Goal: Book appointment/travel/reservation

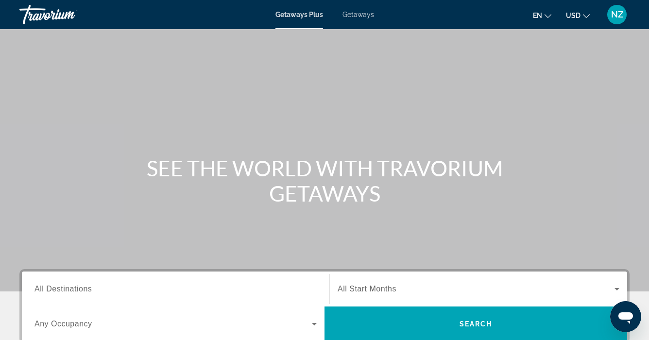
click at [45, 287] on span "All Destinations" at bounding box center [62, 289] width 57 height 8
click at [45, 287] on input "Destination All Destinations" at bounding box center [175, 290] width 282 height 12
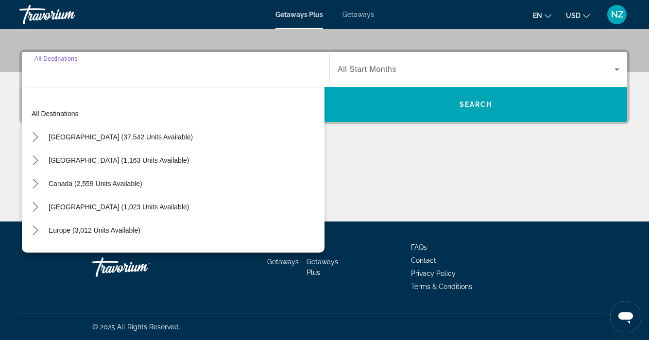
scroll to position [220, 0]
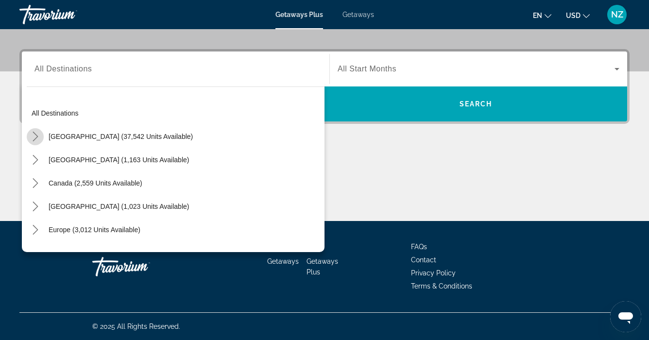
click at [42, 134] on mat-icon "Toggle United States (37,542 units available) submenu" at bounding box center [35, 136] width 17 height 17
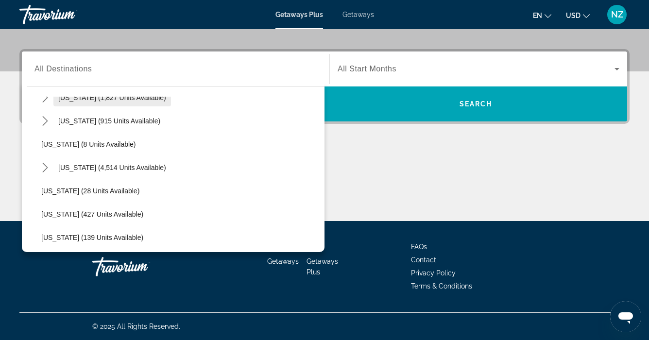
scroll to position [108, 0]
click at [80, 171] on span "[US_STATE] (4,514 units available)" at bounding box center [112, 168] width 108 height 8
type input "**********"
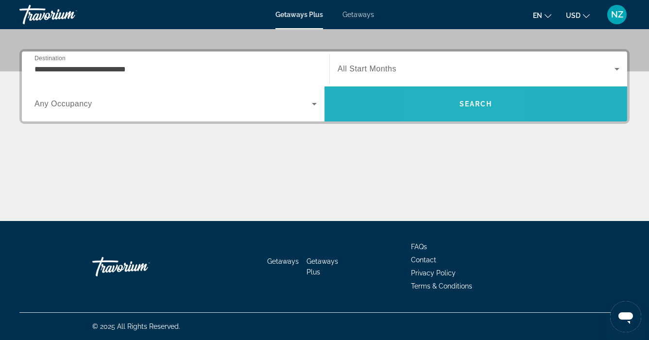
click at [454, 112] on span "Search" at bounding box center [475, 103] width 303 height 23
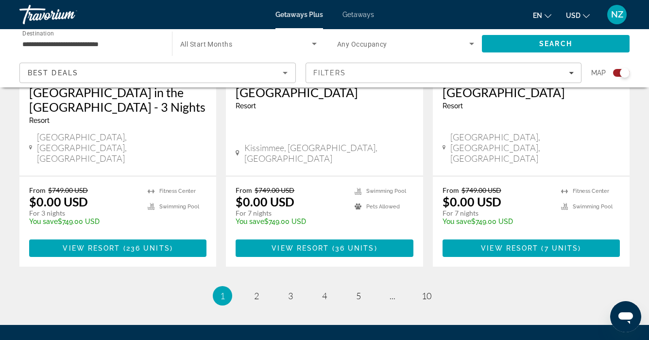
scroll to position [1631, 0]
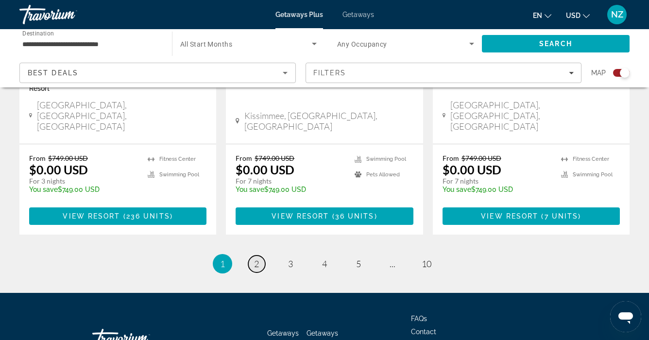
click at [257, 258] on span "2" at bounding box center [256, 263] width 5 height 11
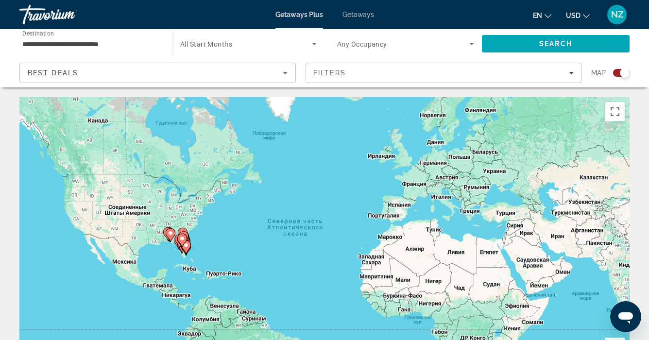
click at [182, 241] on image "Main content" at bounding box center [182, 239] width 6 height 6
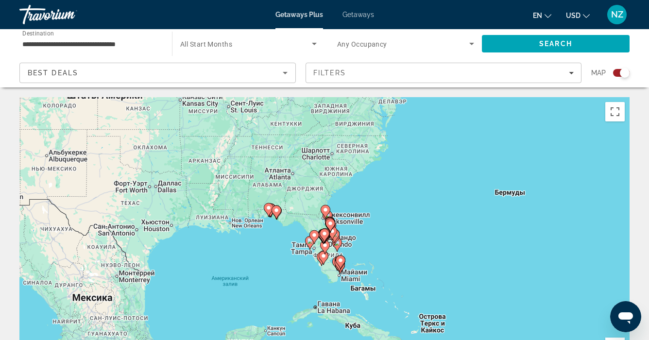
click at [340, 266] on icon "Main content" at bounding box center [340, 262] width 9 height 13
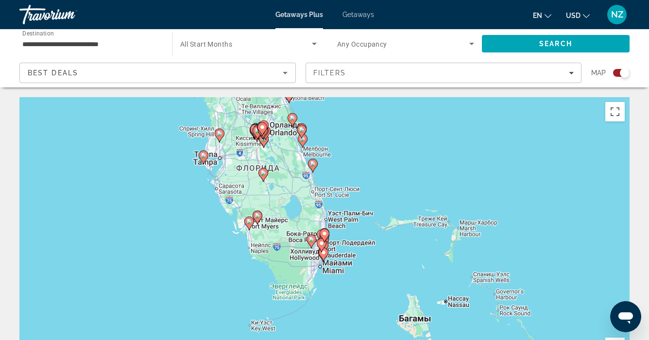
click at [323, 257] on icon "Main content" at bounding box center [323, 254] width 9 height 13
type input "**********"
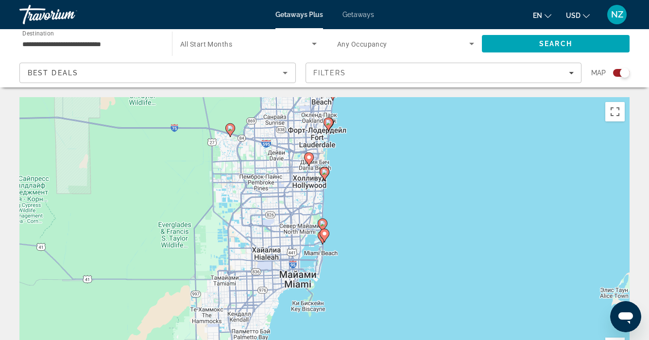
click at [324, 236] on image "Main content" at bounding box center [325, 234] width 6 height 6
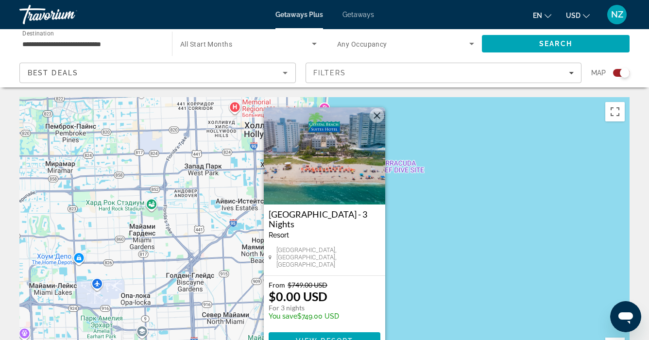
click at [377, 117] on button "Закрыть" at bounding box center [377, 115] width 15 height 15
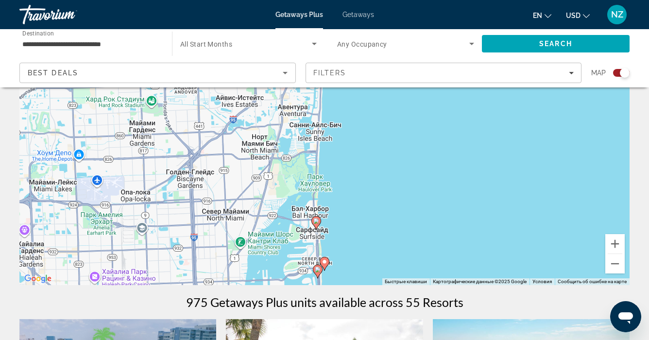
scroll to position [107, 0]
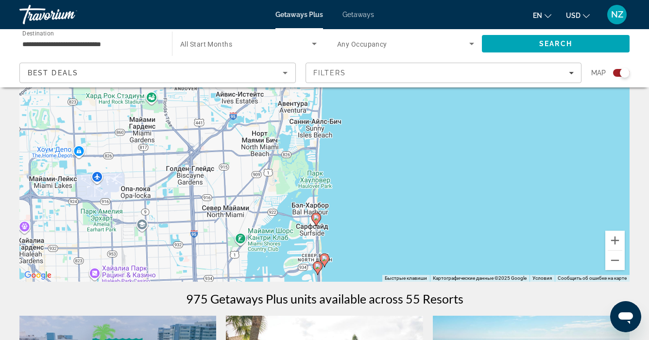
click at [318, 272] on icon "Main content" at bounding box center [317, 268] width 9 height 13
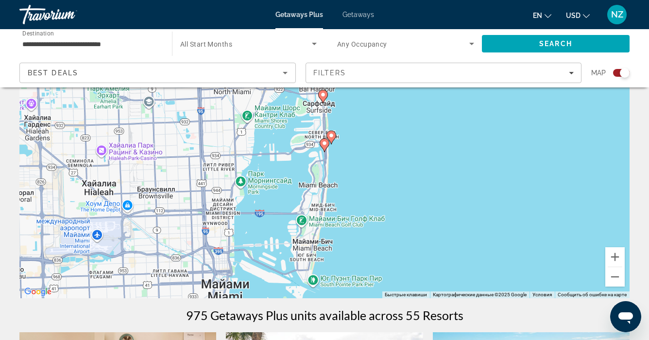
scroll to position [0, 0]
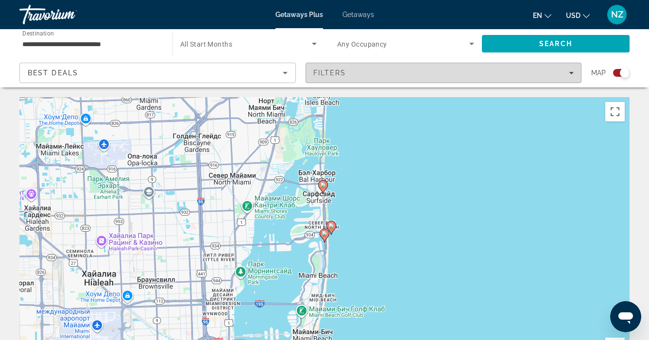
click at [570, 74] on icon "Filters" at bounding box center [571, 72] width 5 height 5
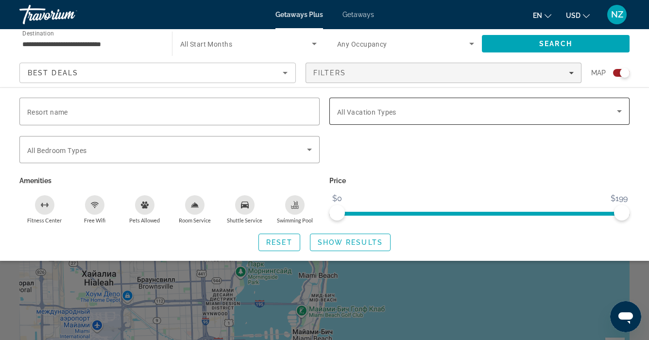
click at [615, 111] on icon "Search widget" at bounding box center [619, 111] width 12 height 12
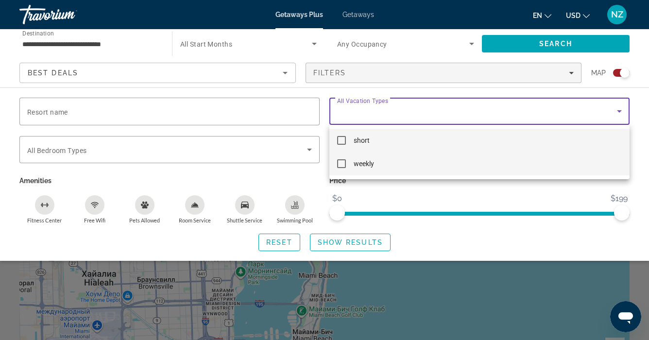
click at [338, 164] on mat-pseudo-checkbox at bounding box center [341, 163] width 9 height 9
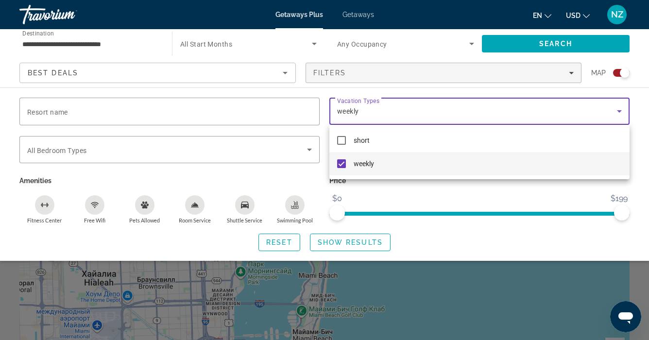
click at [340, 241] on div at bounding box center [324, 170] width 649 height 340
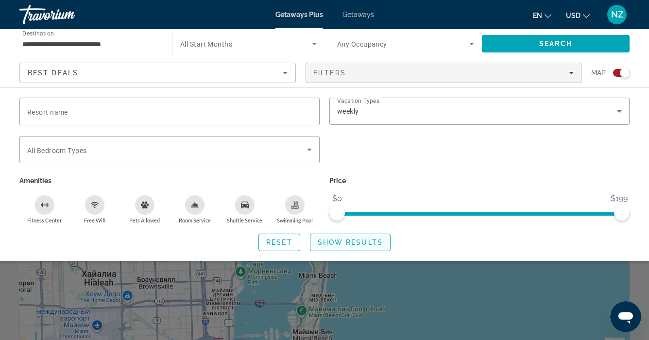
click at [340, 241] on span "Show Results" at bounding box center [350, 242] width 65 height 8
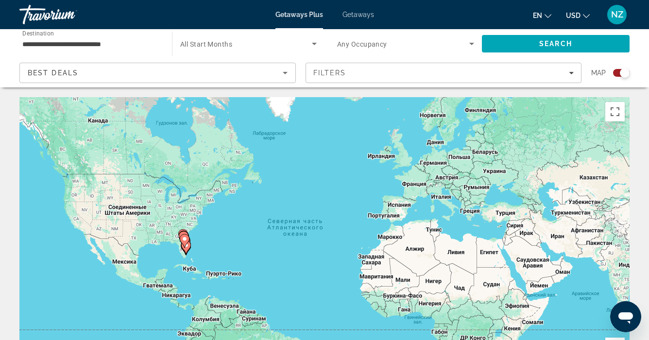
click at [187, 238] on image "Main content" at bounding box center [185, 239] width 6 height 6
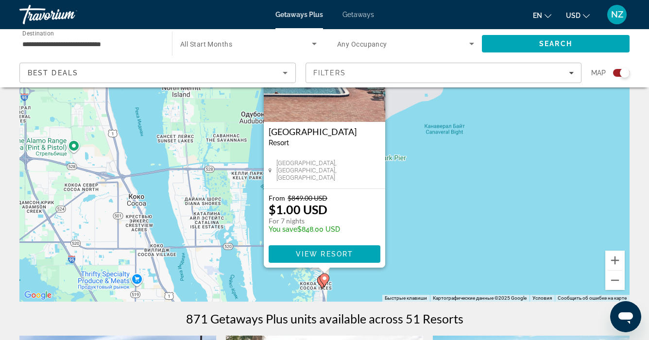
scroll to position [81, 0]
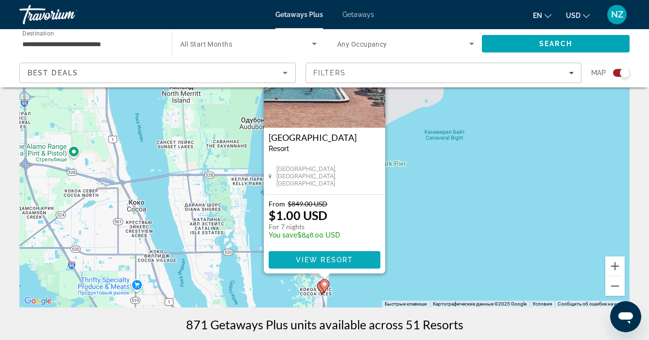
click at [325, 261] on span "View Resort" at bounding box center [324, 260] width 57 height 8
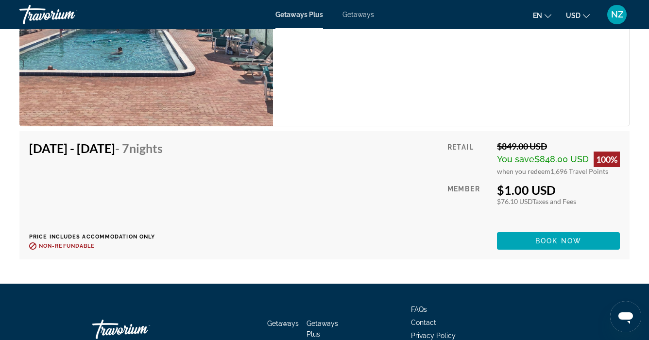
scroll to position [2661, 0]
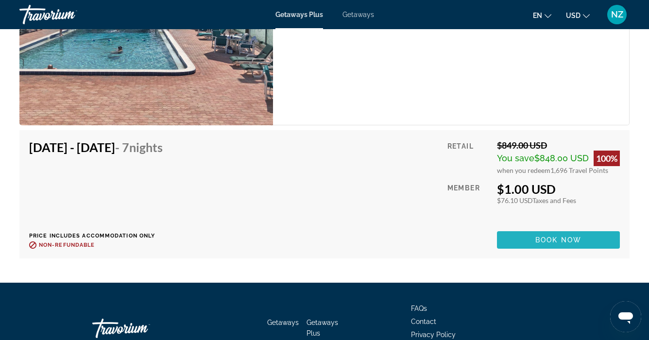
click at [549, 236] on span "Book now" at bounding box center [558, 240] width 46 height 8
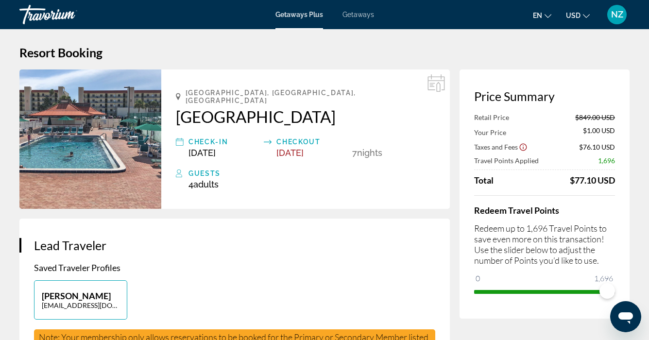
scroll to position [8, 0]
